Goal: Task Accomplishment & Management: Manage account settings

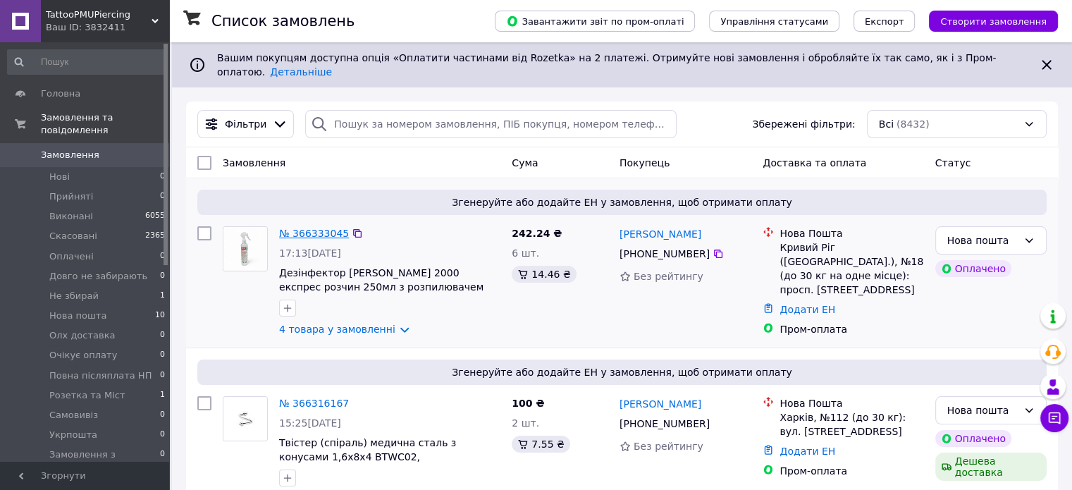
click at [302, 228] on link "№ 366333045" at bounding box center [314, 233] width 70 height 11
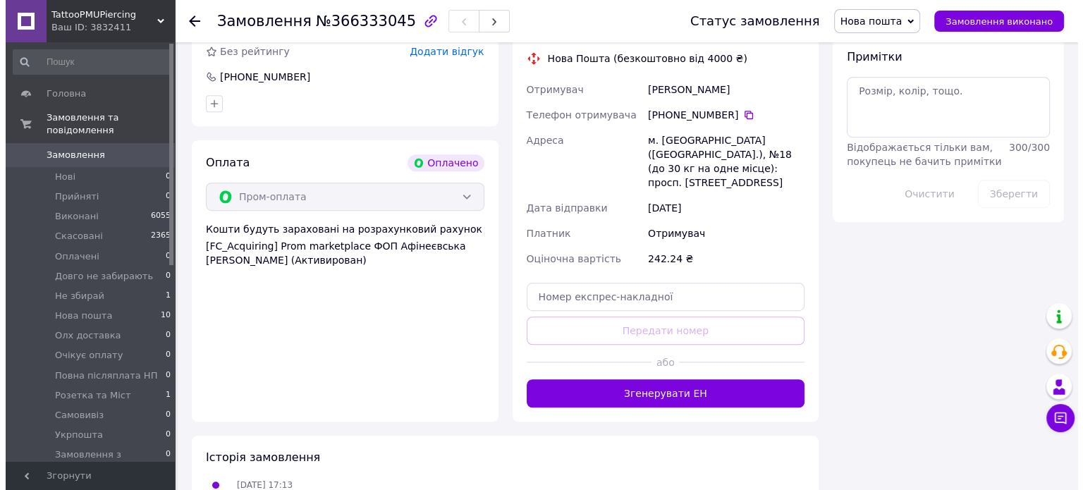
scroll to position [658, 0]
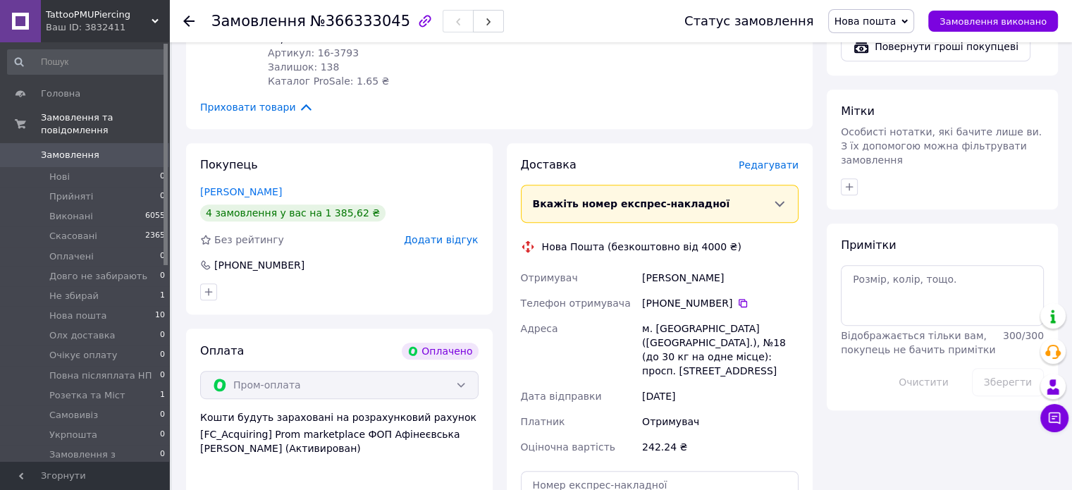
click at [761, 167] on span "Редагувати" at bounding box center [769, 164] width 60 height 11
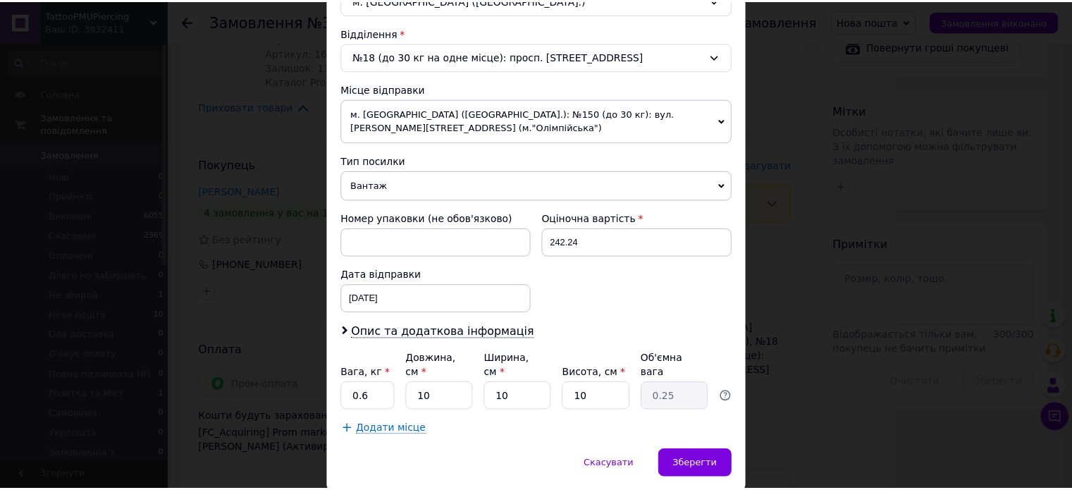
scroll to position [442, 0]
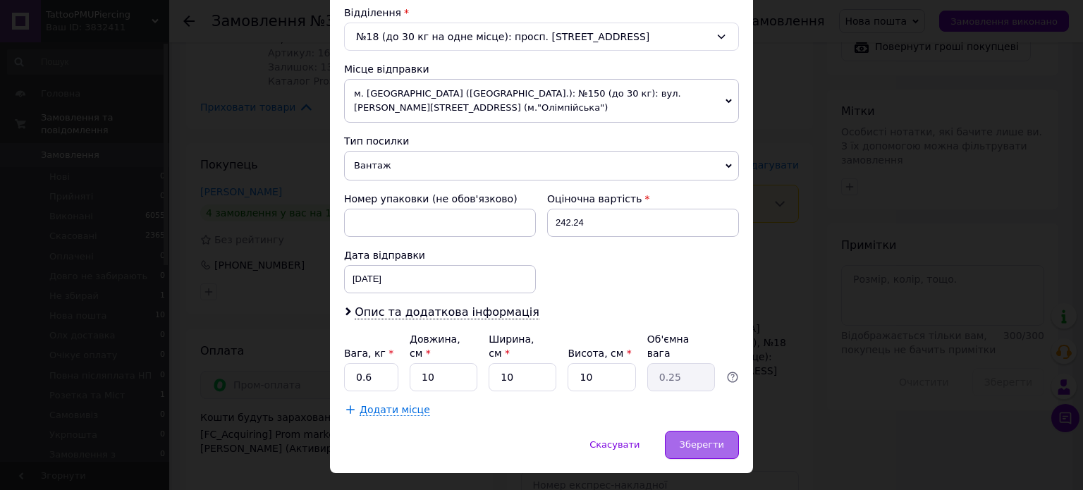
click at [710, 439] on span "Зберегти" at bounding box center [701, 444] width 44 height 11
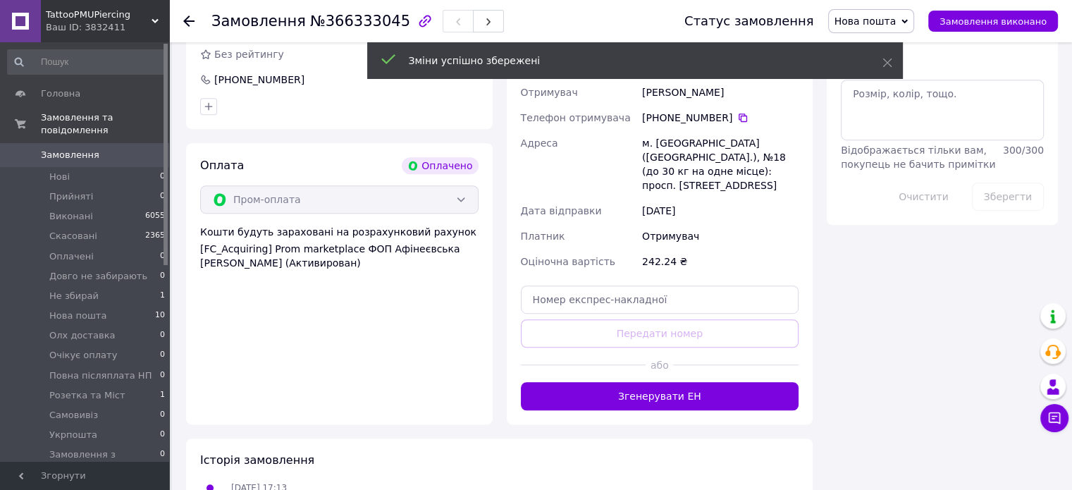
scroll to position [846, 0]
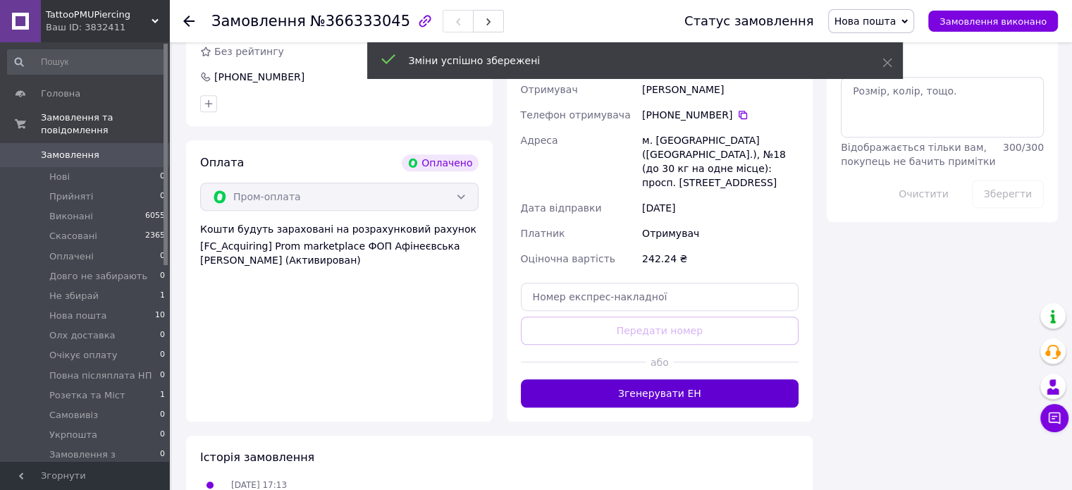
click at [708, 379] on button "Згенерувати ЕН" at bounding box center [660, 393] width 278 height 28
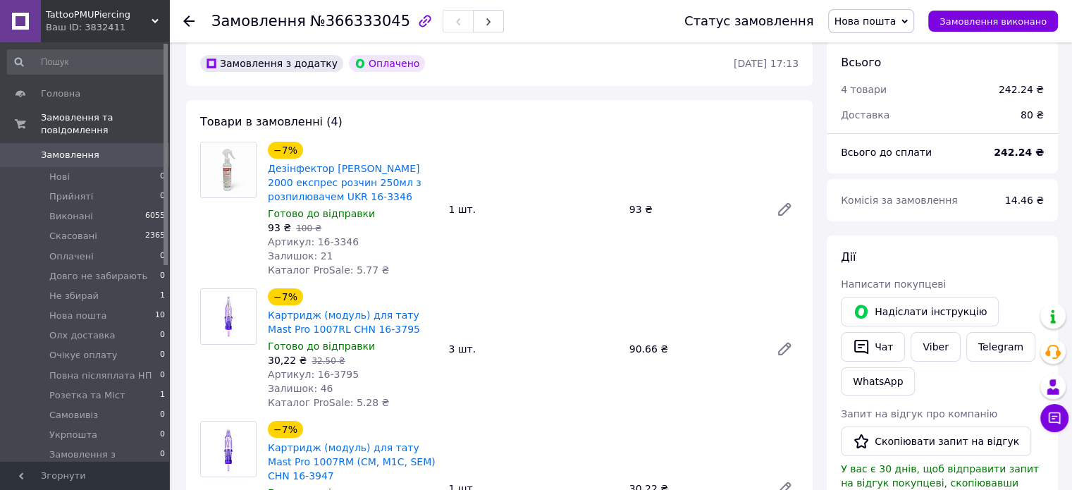
scroll to position [0, 0]
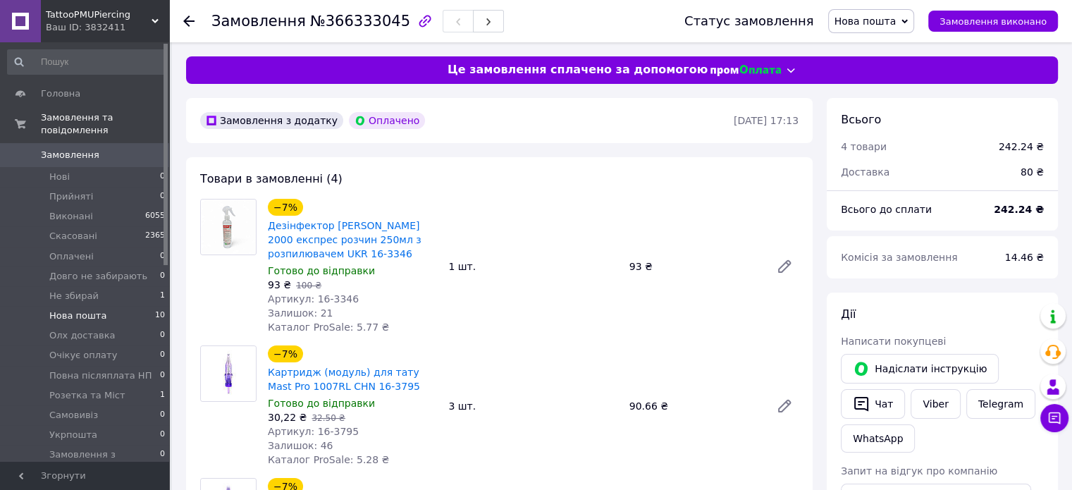
click at [79, 309] on span "Нова пошта" at bounding box center [77, 315] width 57 height 13
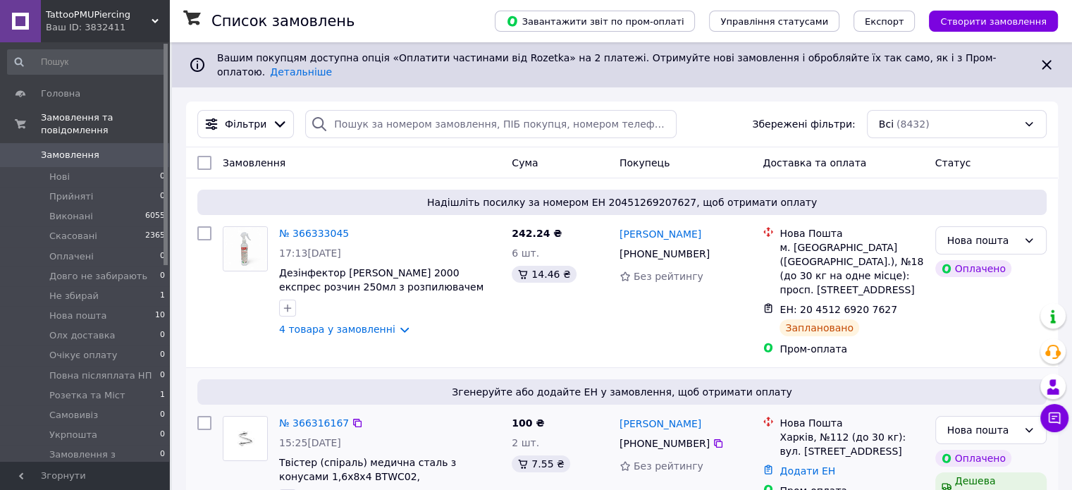
scroll to position [187, 0]
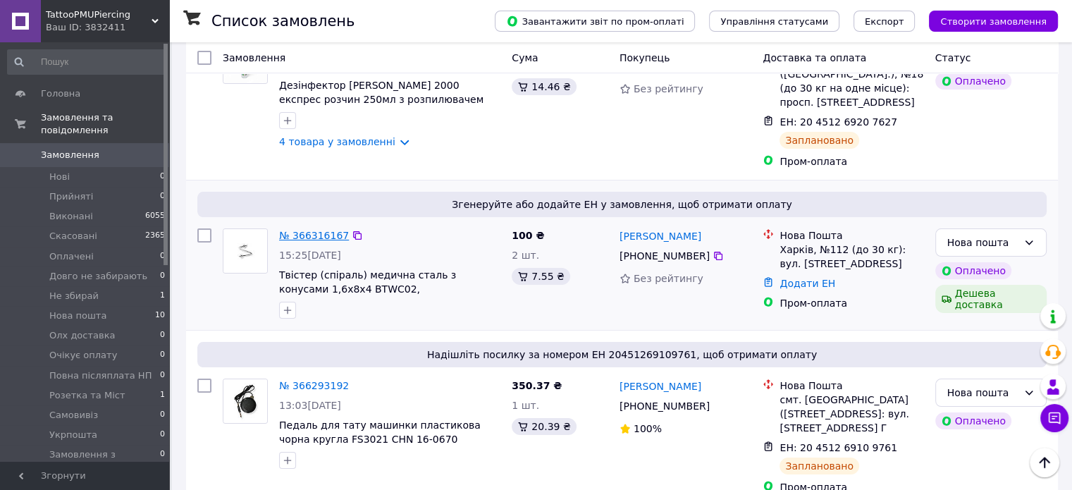
click at [302, 230] on link "№ 366316167" at bounding box center [314, 235] width 70 height 11
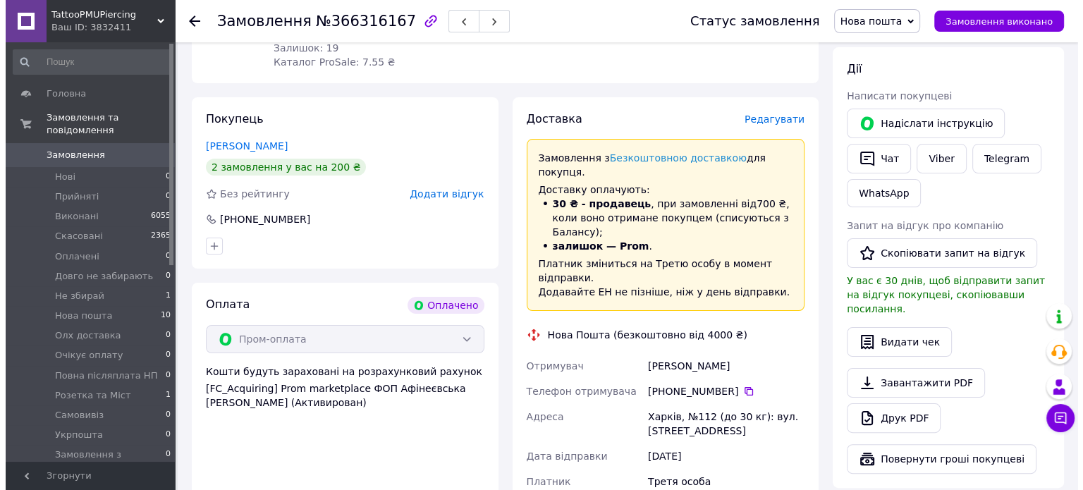
scroll to position [282, 0]
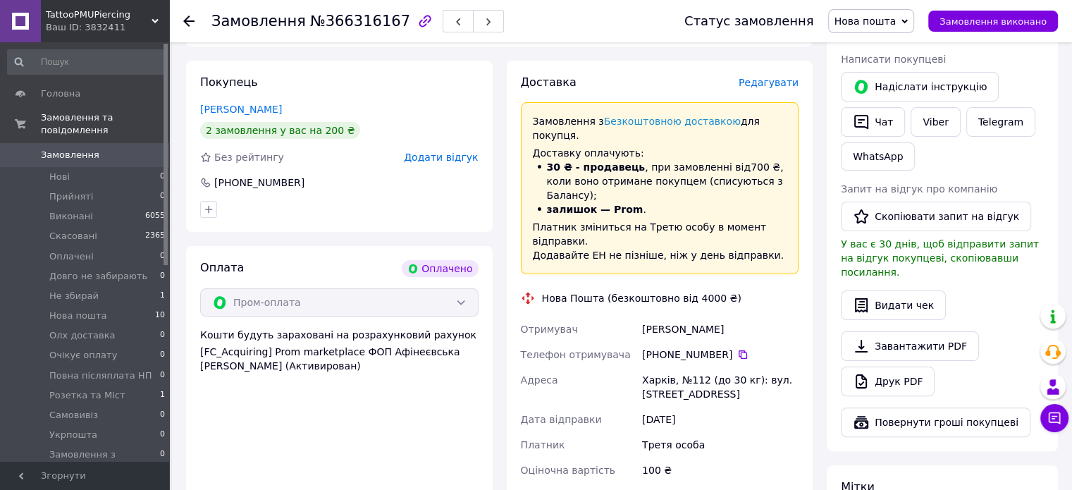
click at [784, 88] on span "Редагувати" at bounding box center [769, 82] width 60 height 11
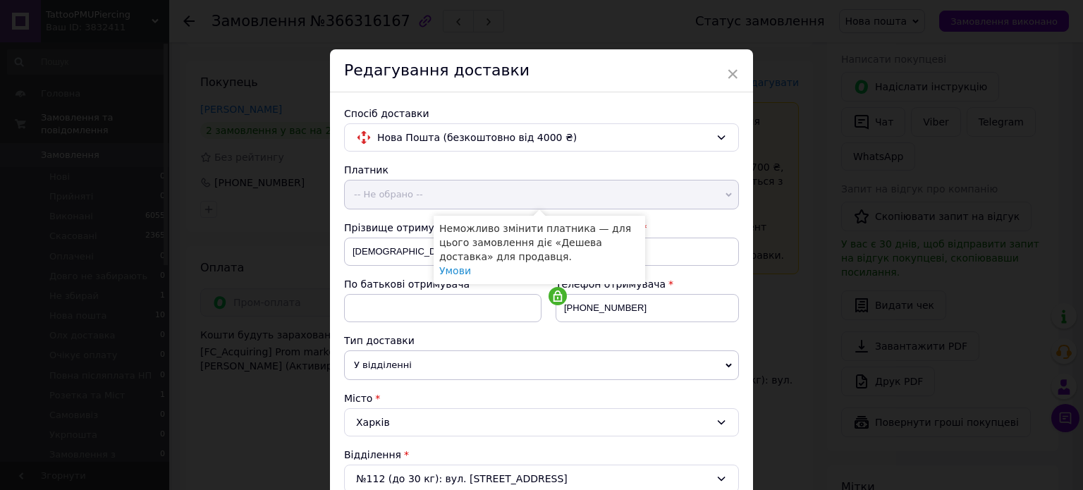
scroll to position [376, 0]
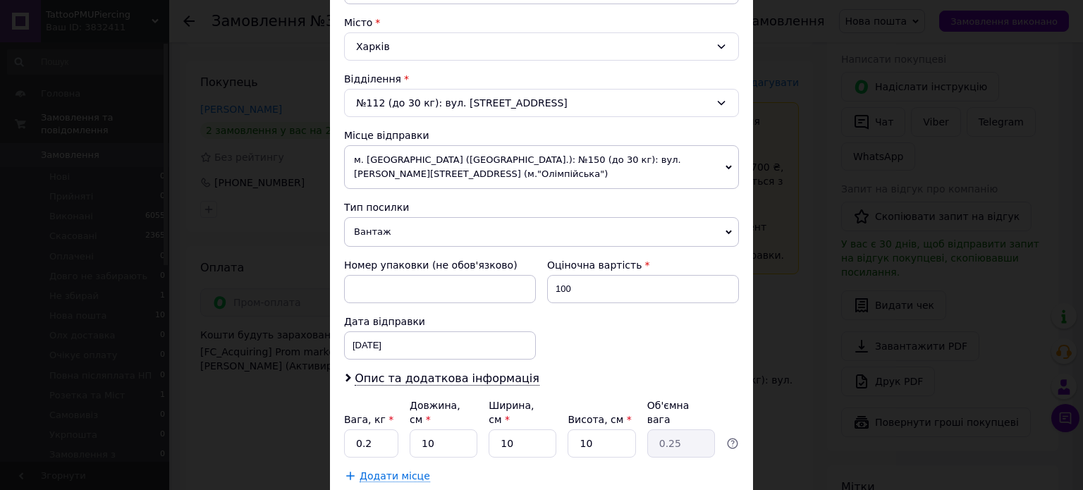
click at [435, 217] on span "Вантаж" at bounding box center [541, 232] width 395 height 30
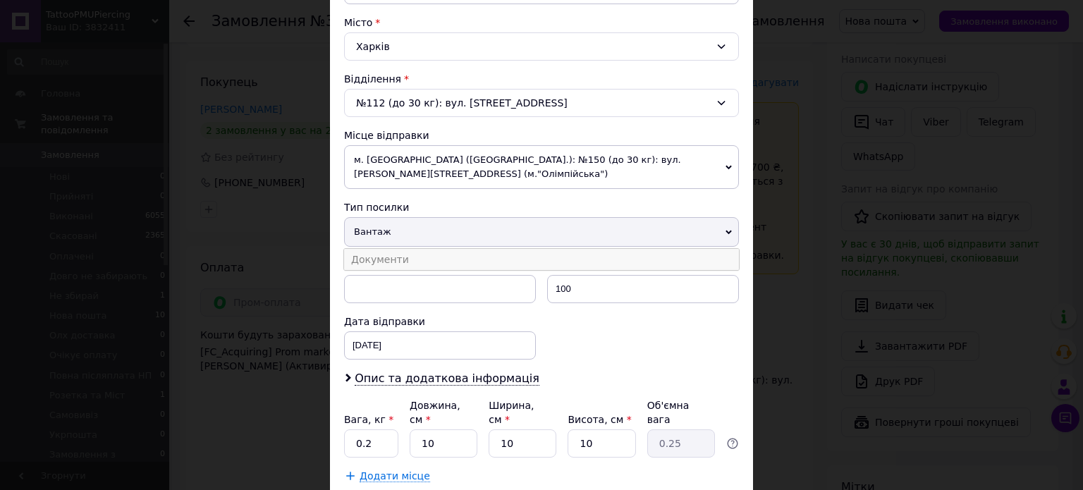
click at [435, 249] on li "Документи" at bounding box center [541, 259] width 395 height 21
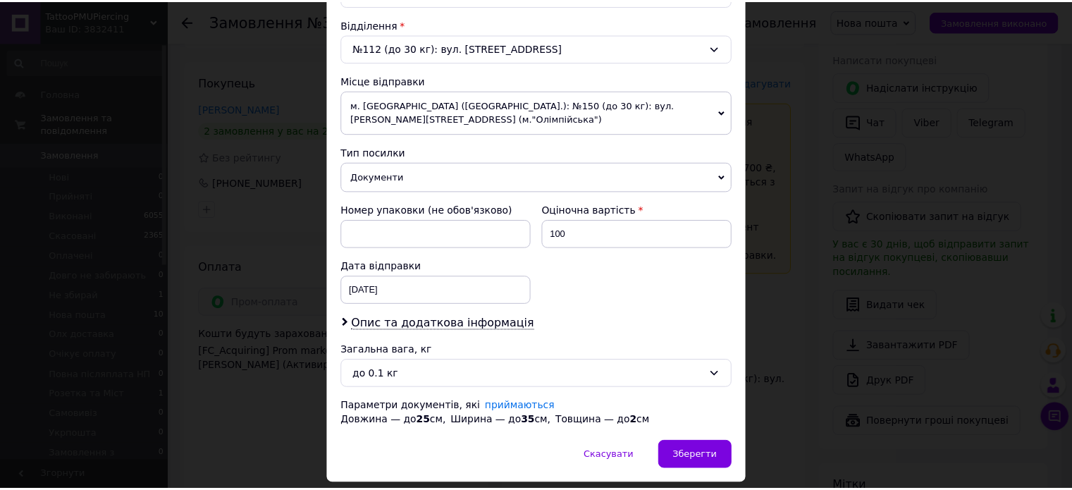
scroll to position [456, 0]
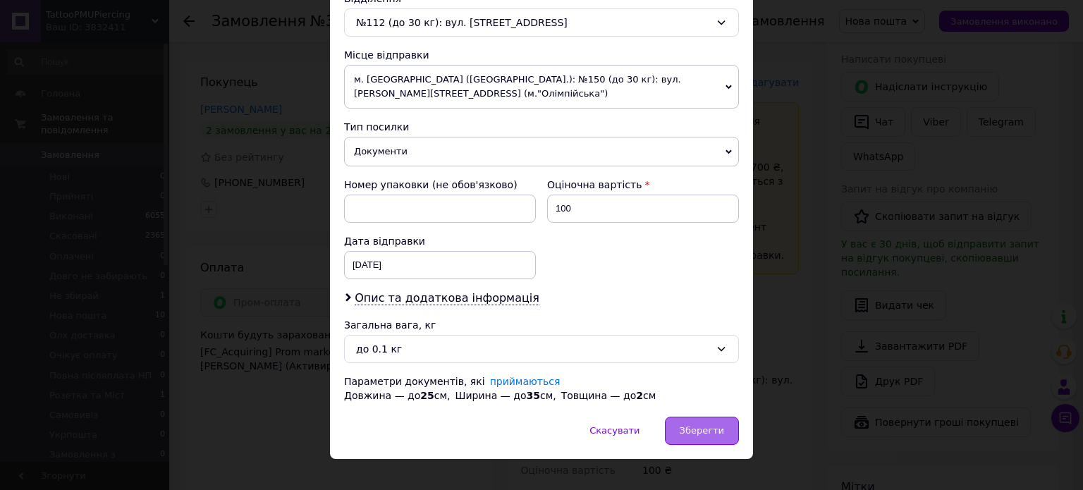
click at [716, 419] on div "Зберегти" at bounding box center [702, 431] width 74 height 28
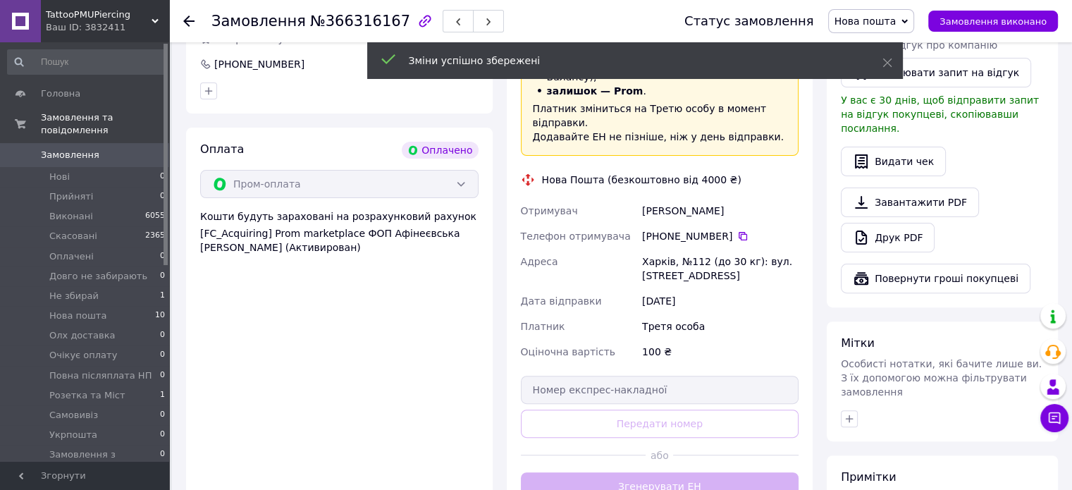
scroll to position [469, 0]
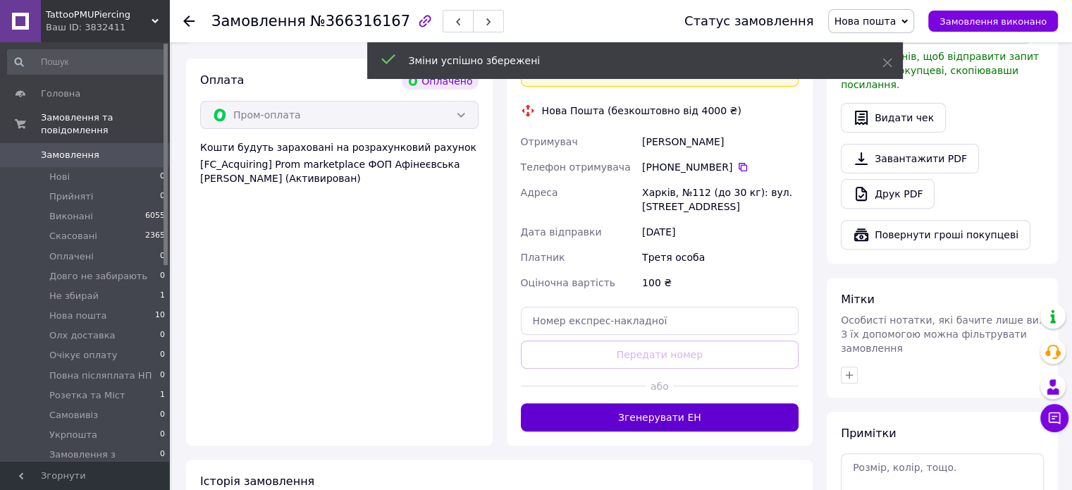
click at [654, 403] on button "Згенерувати ЕН" at bounding box center [660, 417] width 278 height 28
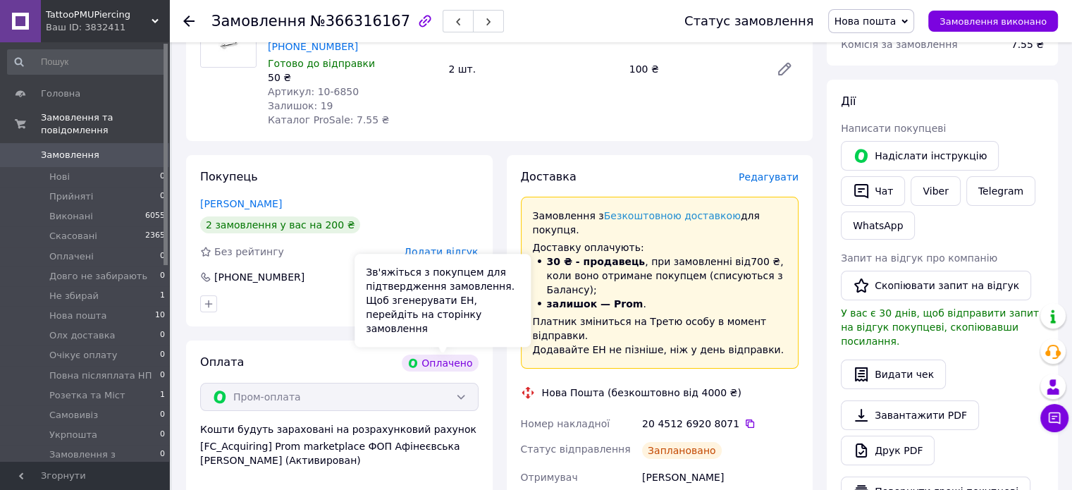
scroll to position [0, 0]
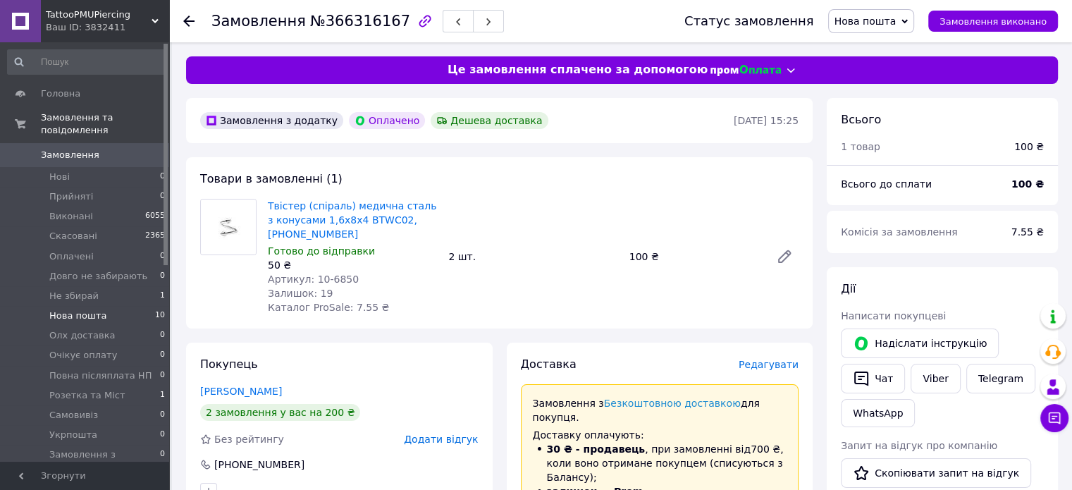
click at [90, 309] on span "Нова пошта" at bounding box center [77, 315] width 57 height 13
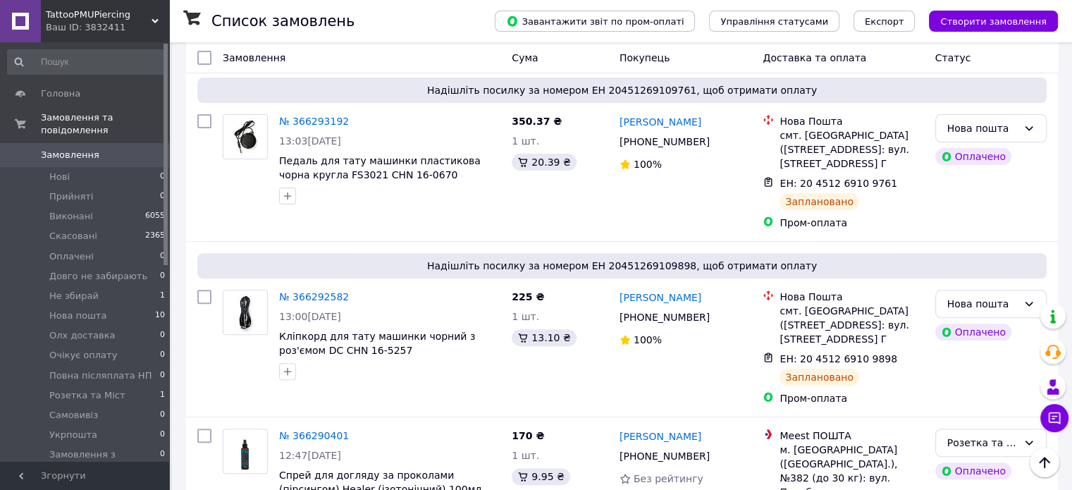
scroll to position [282, 0]
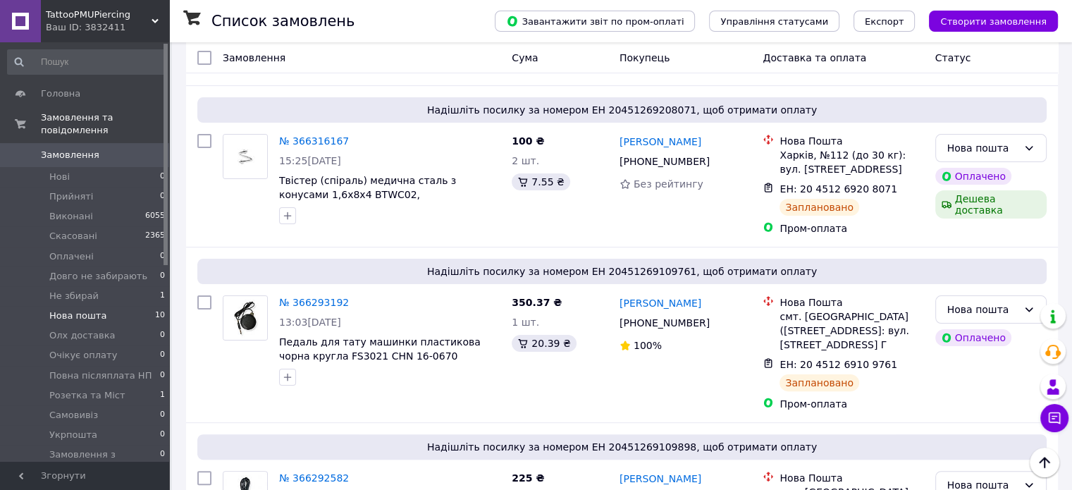
click at [73, 309] on span "Нова пошта" at bounding box center [77, 315] width 57 height 13
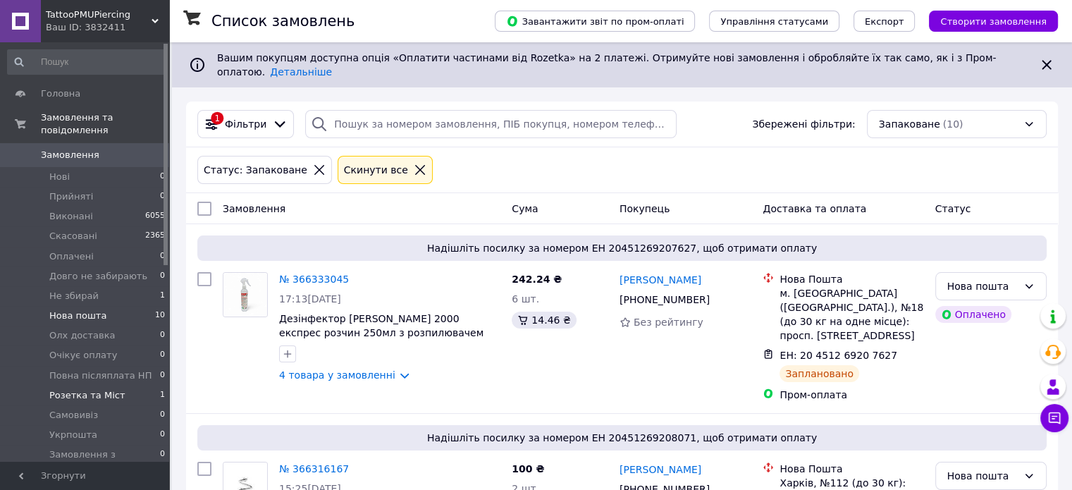
click at [139, 386] on li "Розетка та Міст 1" at bounding box center [86, 396] width 173 height 20
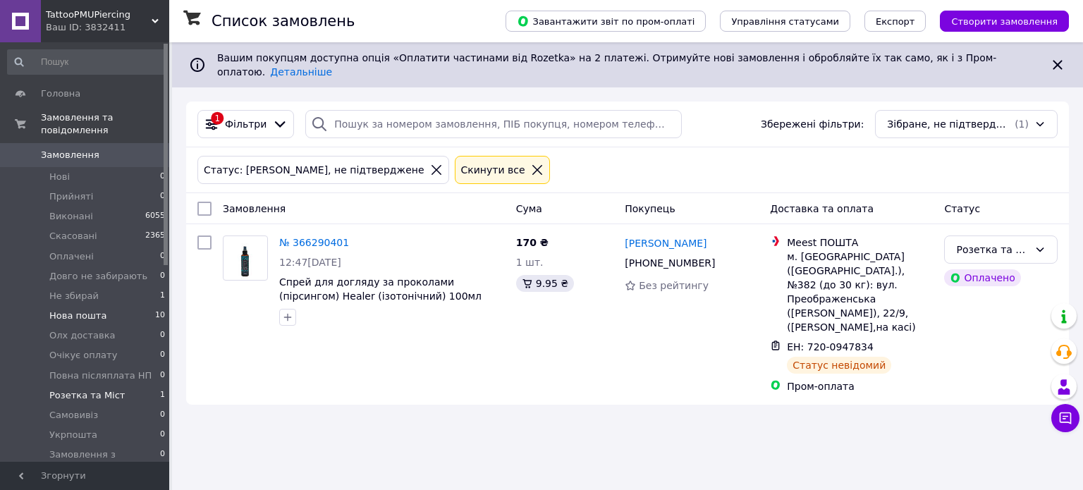
click at [82, 309] on li "Нова пошта 10" at bounding box center [86, 316] width 173 height 20
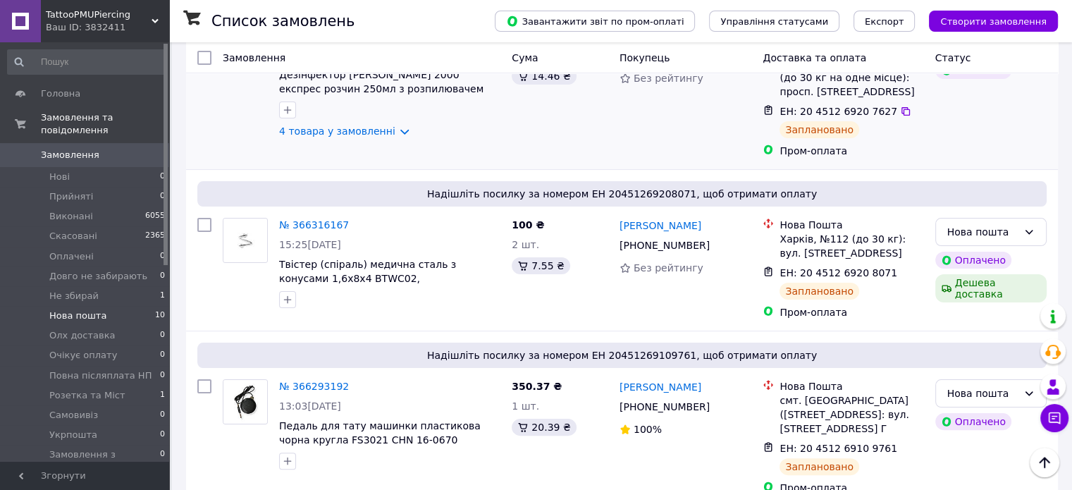
scroll to position [282, 0]
